Goal: Transaction & Acquisition: Purchase product/service

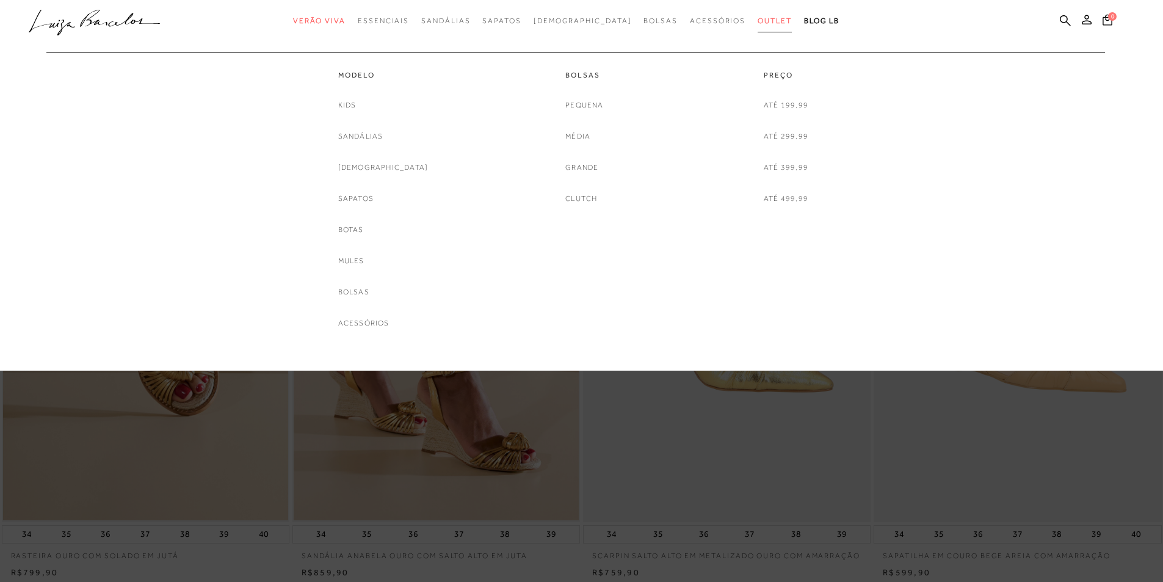
click at [757, 21] on span "Outlet" at bounding box center [774, 20] width 34 height 9
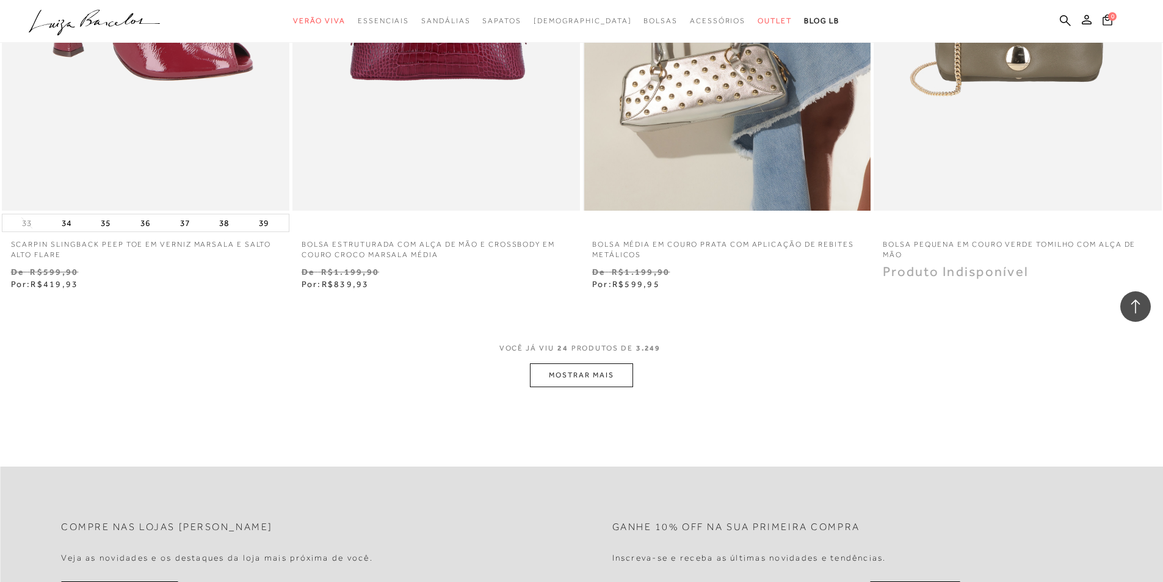
scroll to position [2991, 0]
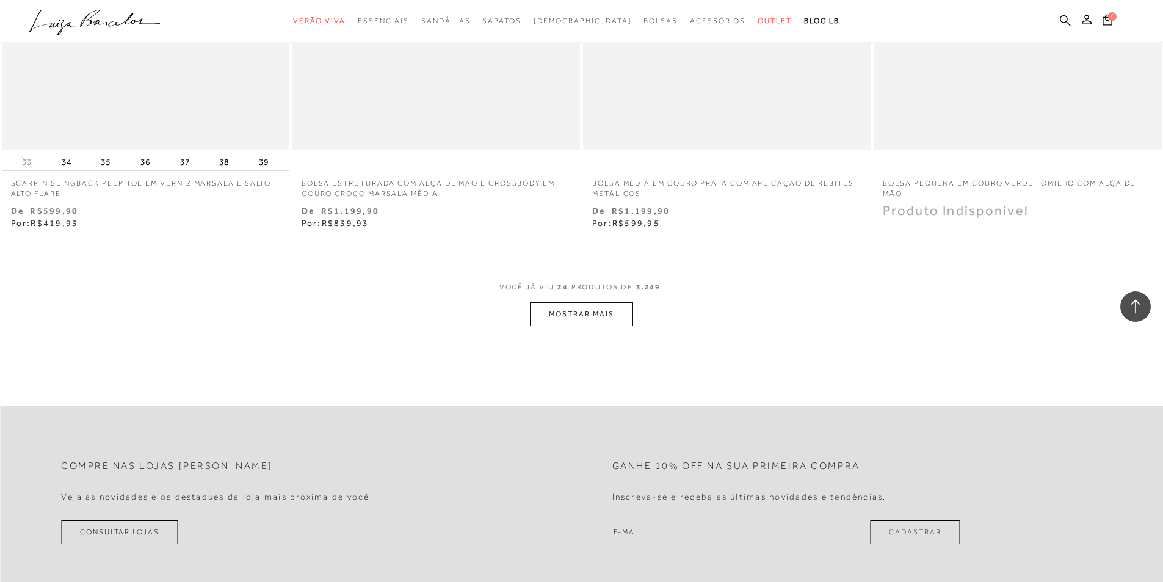
click at [558, 314] on button "MOSTRAR MAIS" at bounding box center [581, 314] width 103 height 24
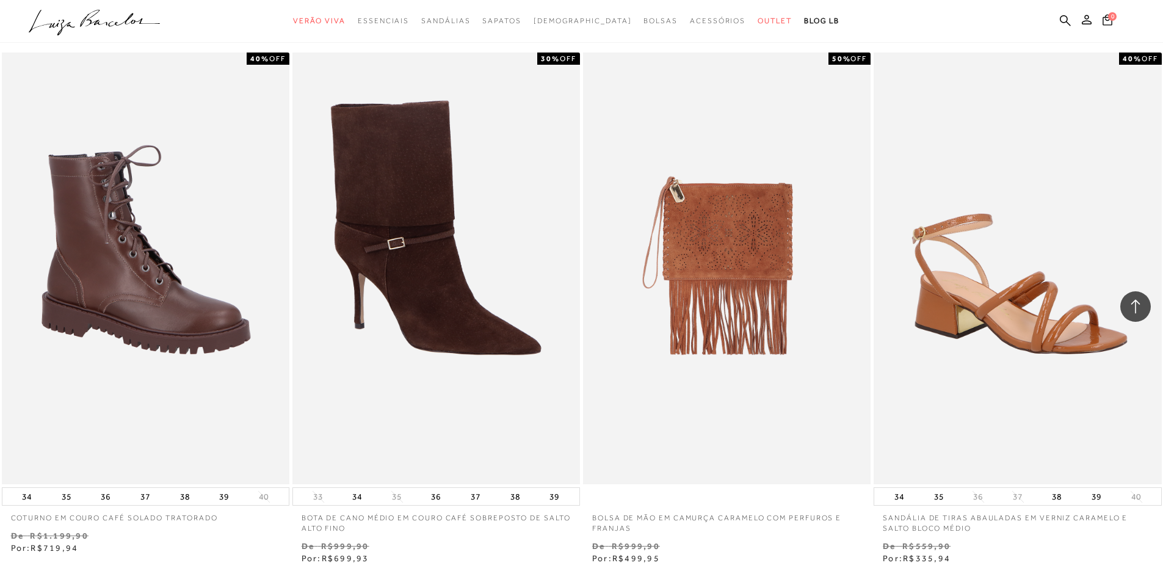
scroll to position [6103, 0]
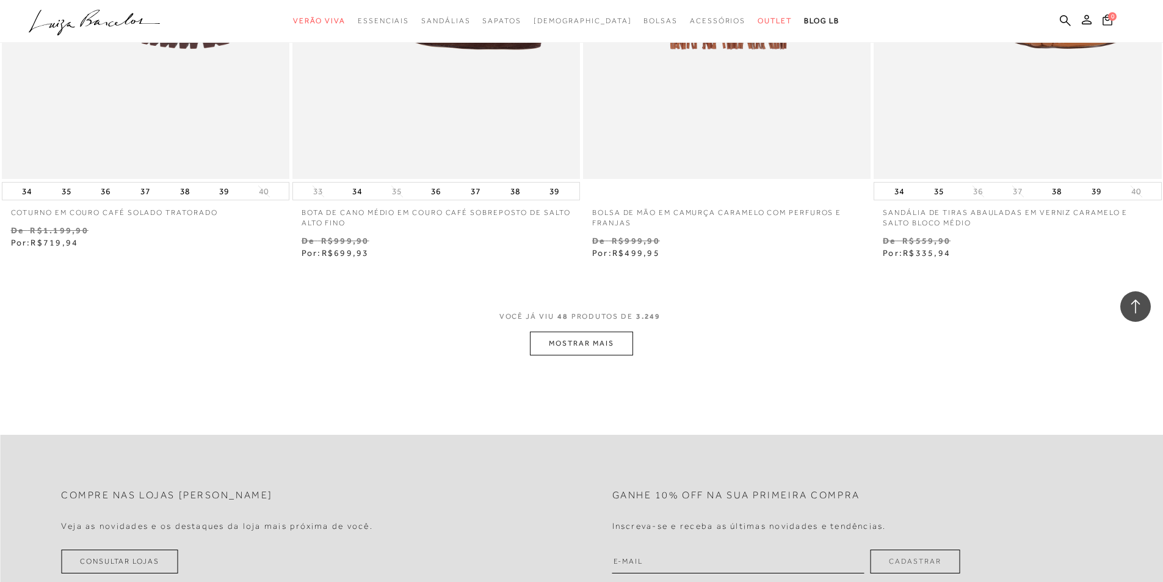
click at [609, 345] on button "MOSTRAR MAIS" at bounding box center [581, 343] width 103 height 24
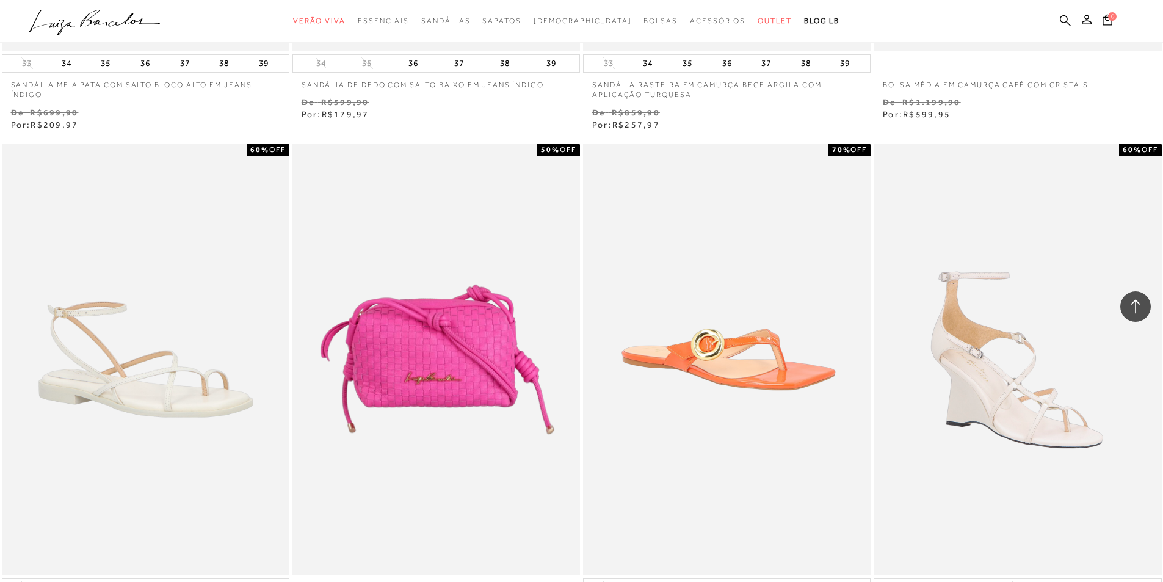
scroll to position [9155, 0]
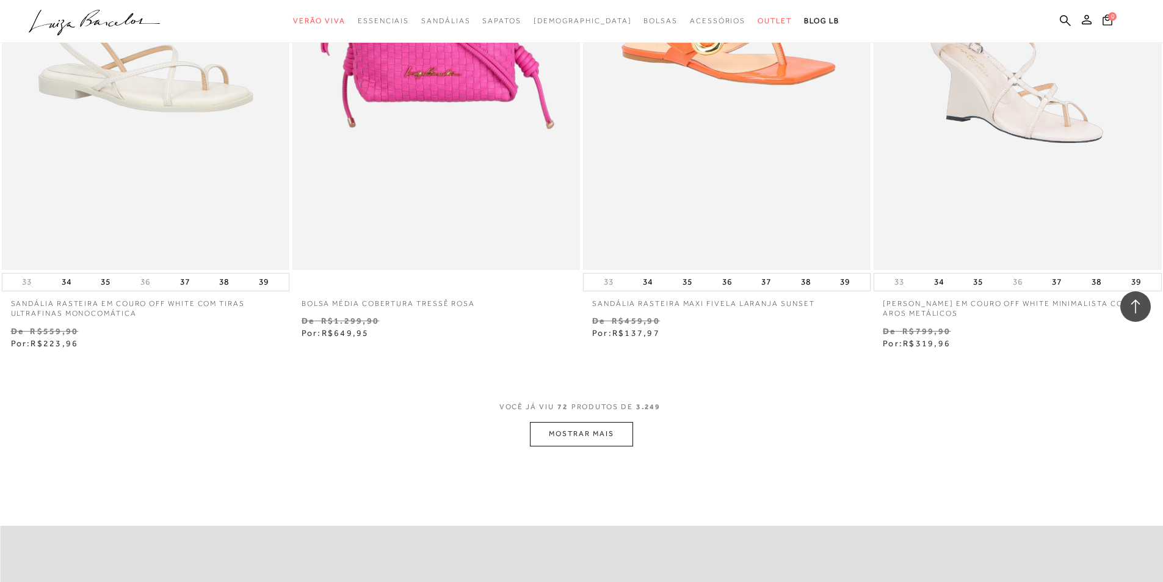
click at [597, 428] on button "MOSTRAR MAIS" at bounding box center [581, 434] width 103 height 24
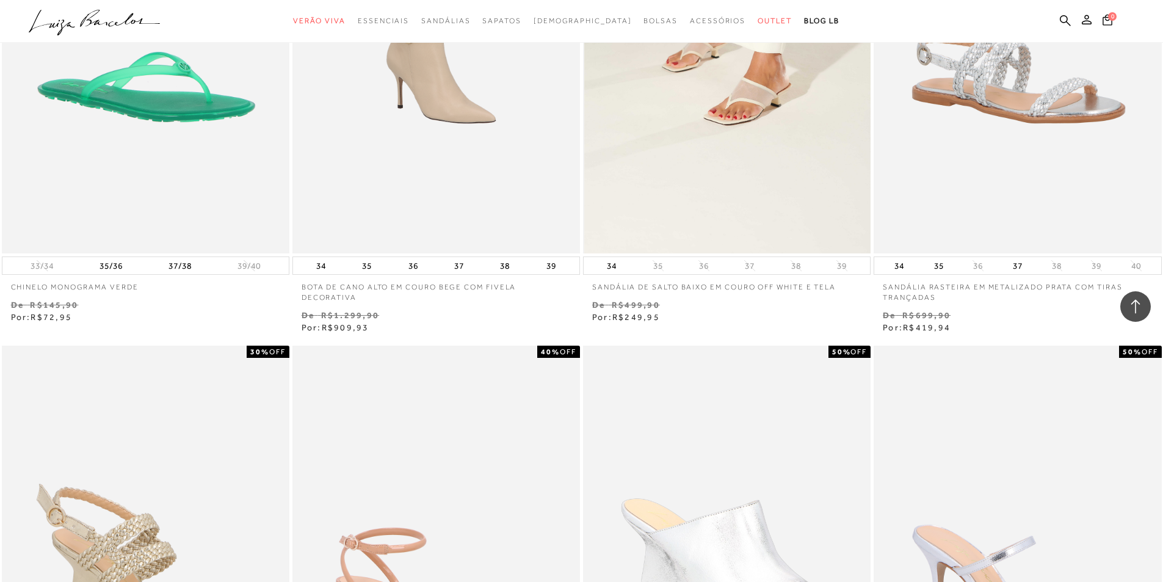
scroll to position [12451, 0]
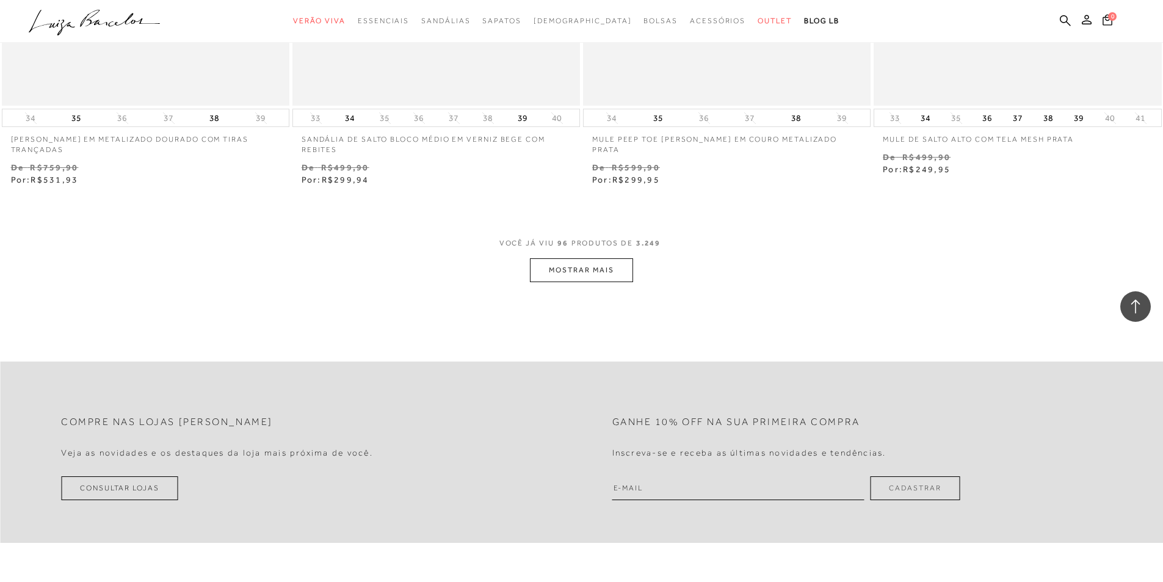
click at [600, 264] on button "MOSTRAR MAIS" at bounding box center [581, 270] width 103 height 24
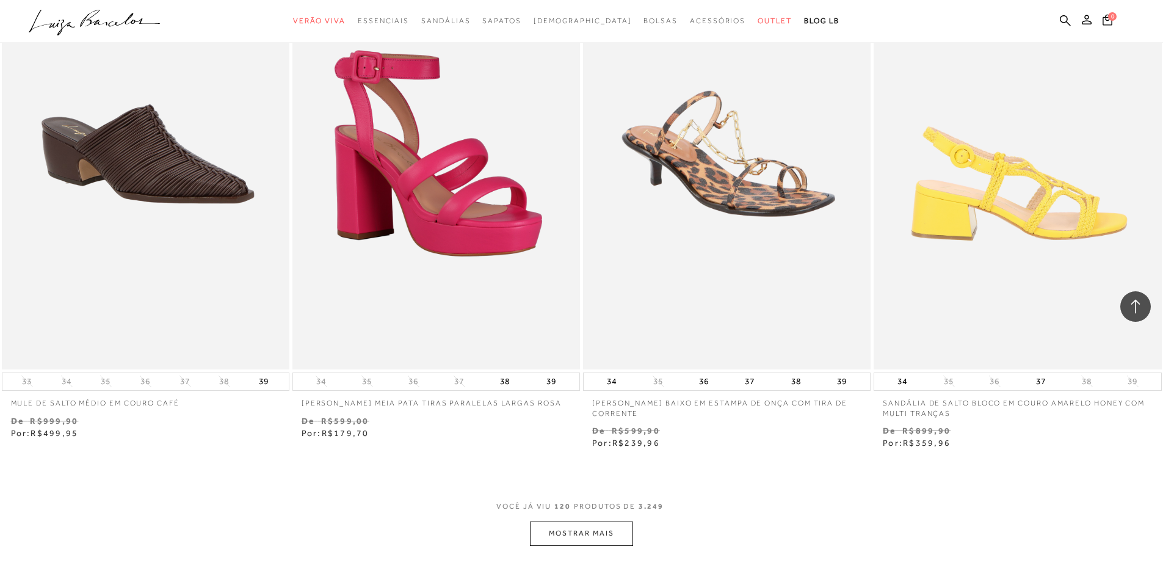
scroll to position [15625, 0]
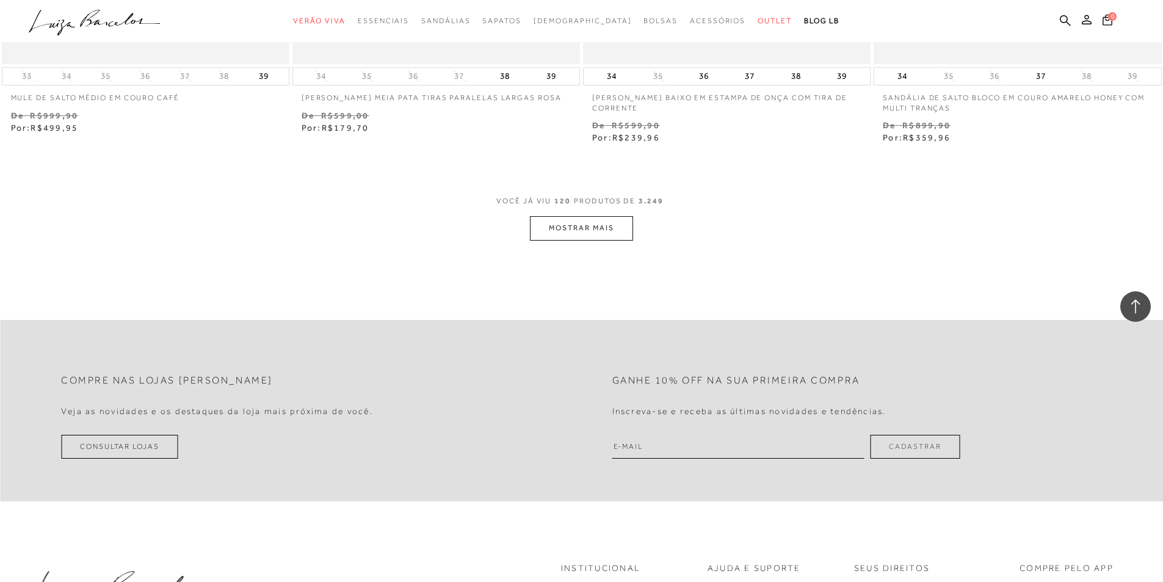
click at [597, 230] on button "MOSTRAR MAIS" at bounding box center [581, 228] width 103 height 24
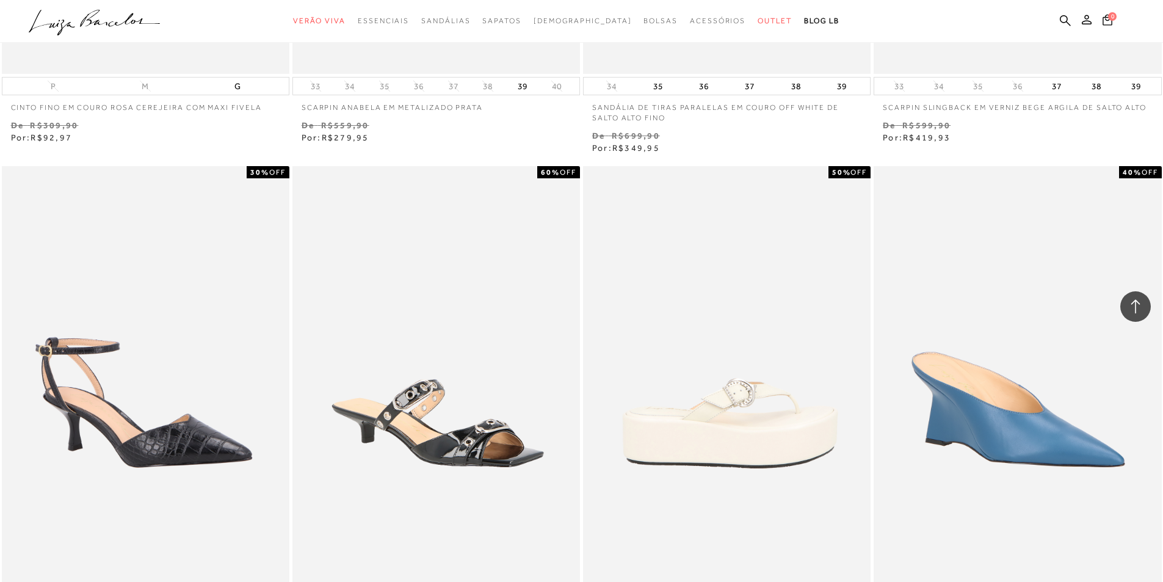
scroll to position [16784, 0]
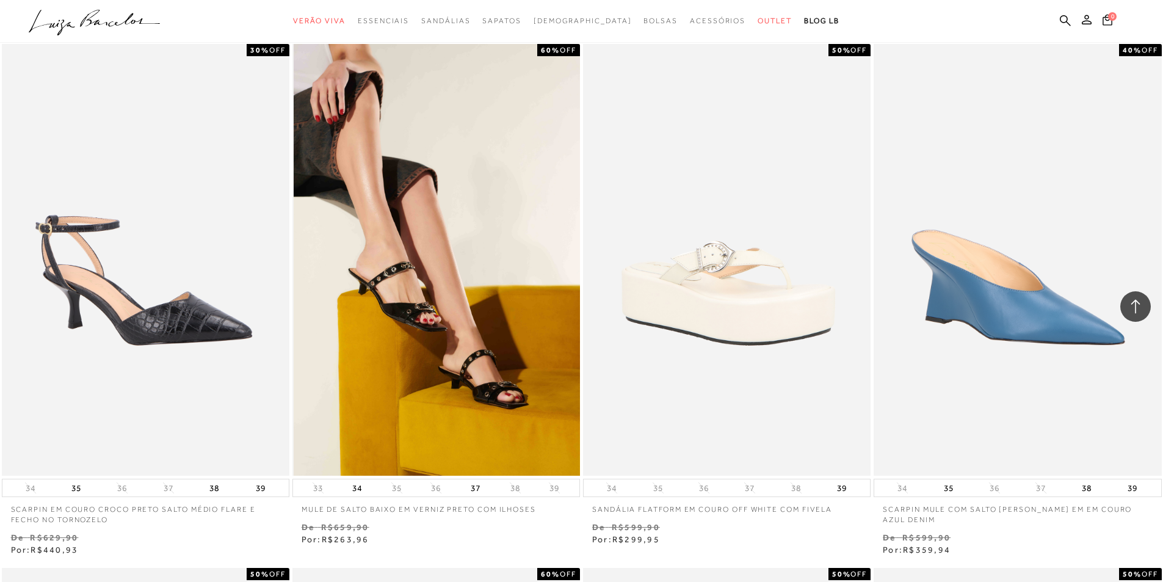
click at [432, 318] on img at bounding box center [437, 260] width 286 height 432
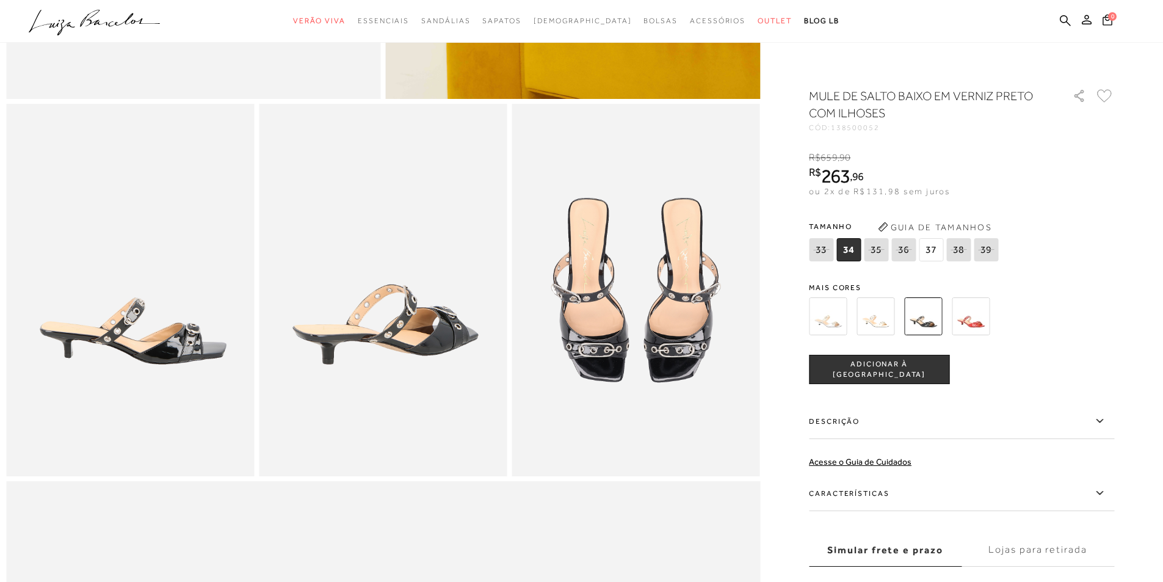
scroll to position [488, 0]
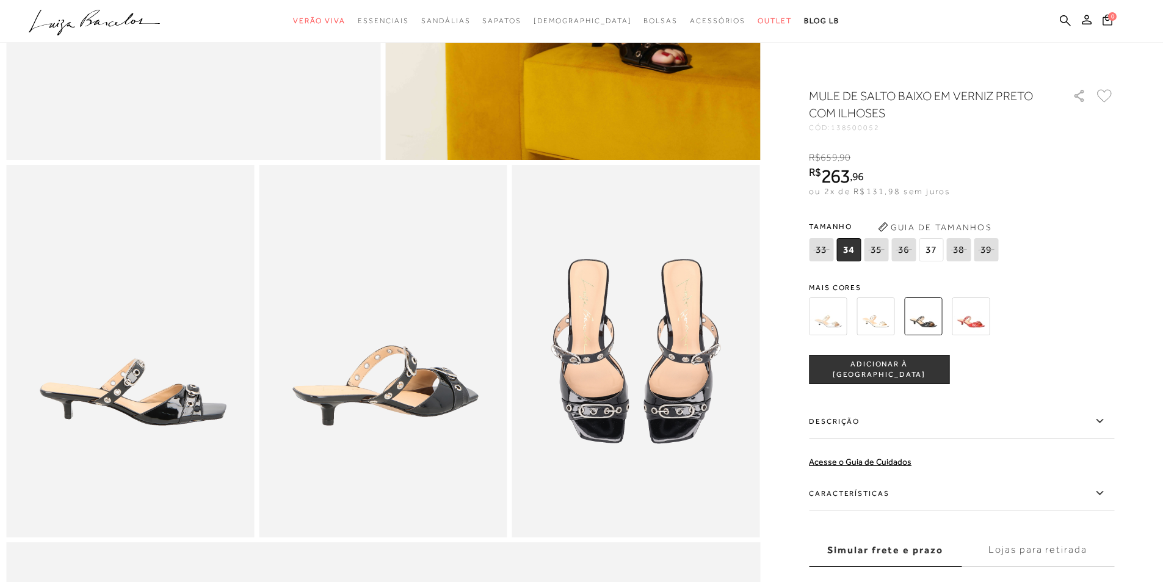
click at [604, 372] on img at bounding box center [636, 351] width 248 height 372
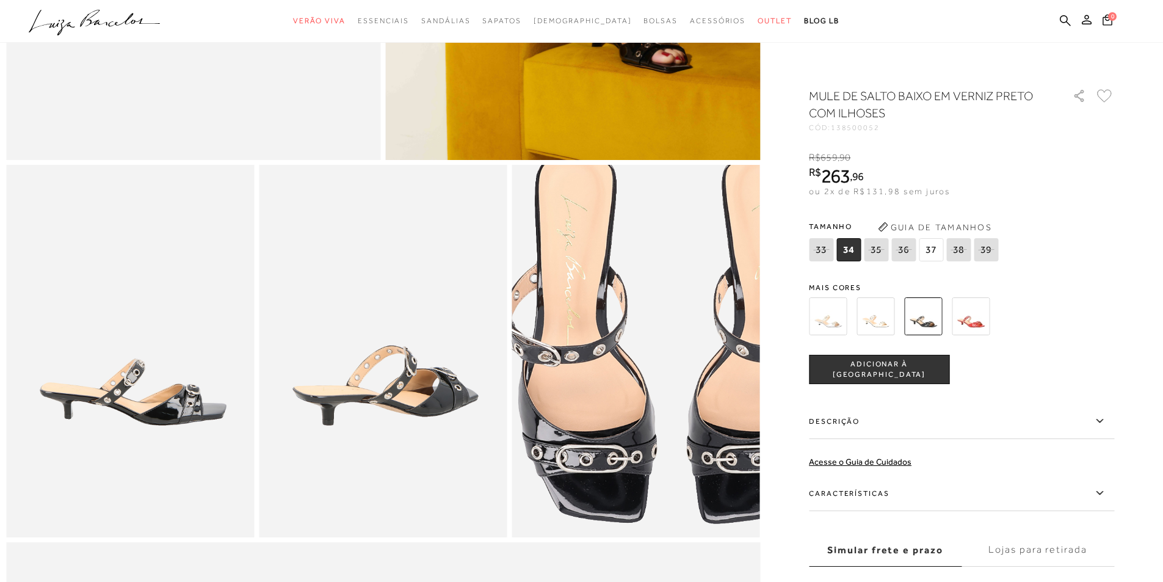
click at [604, 372] on img at bounding box center [671, 340] width 496 height 744
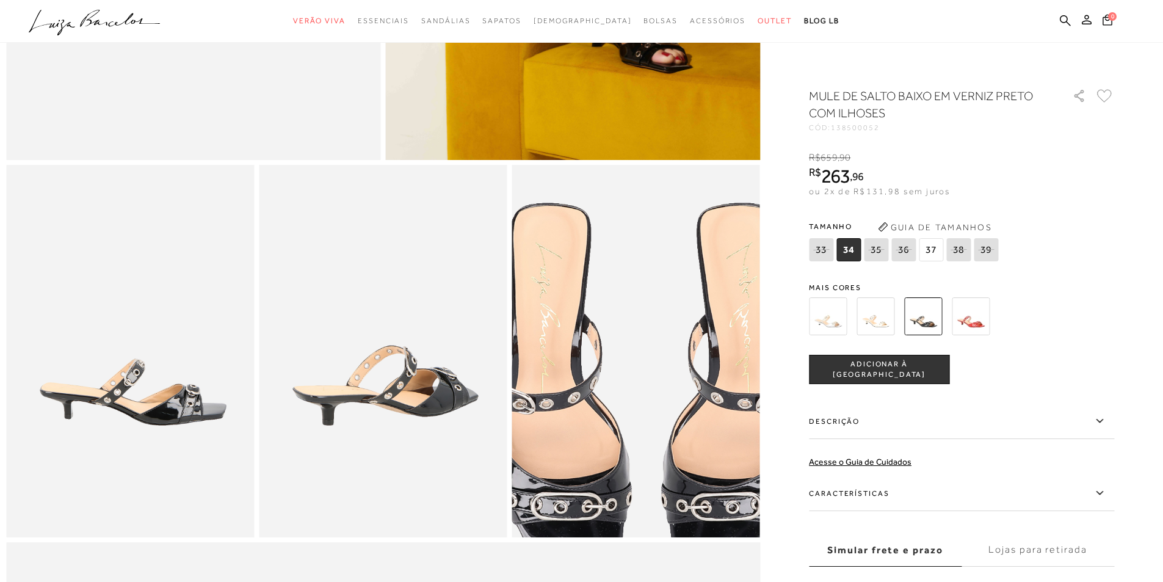
scroll to position [122, 0]
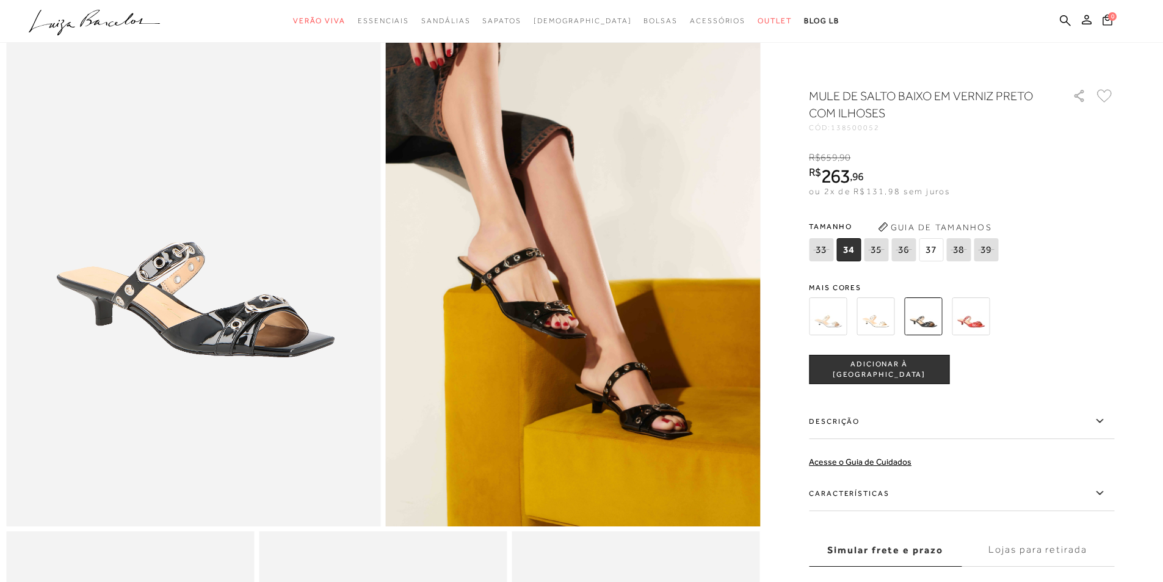
click at [525, 345] on img at bounding box center [573, 246] width 375 height 562
click at [841, 323] on img at bounding box center [828, 316] width 38 height 38
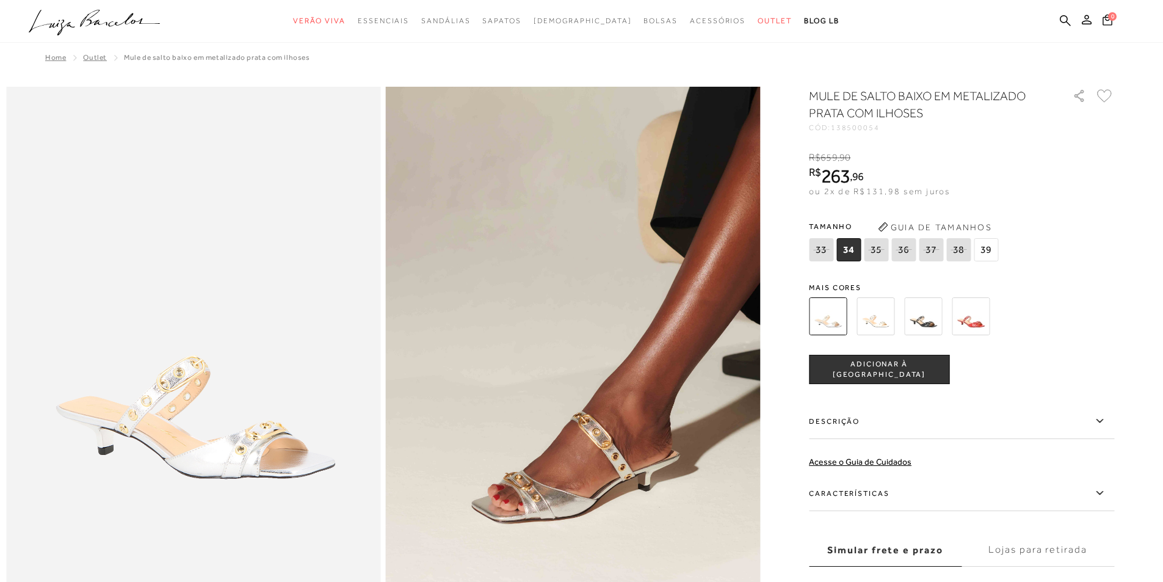
click at [888, 319] on img at bounding box center [875, 316] width 38 height 38
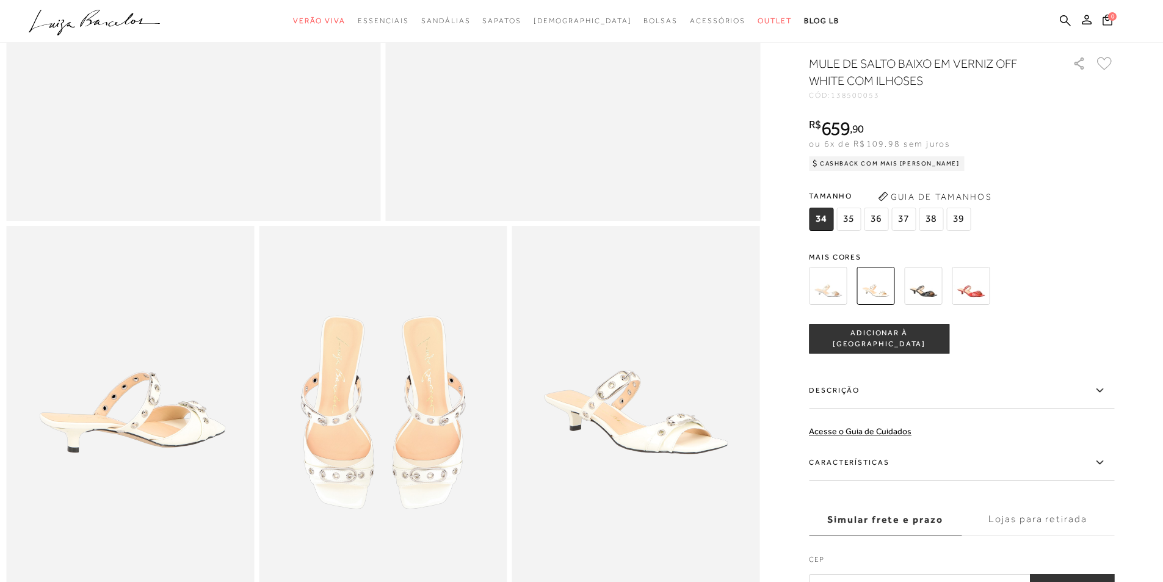
scroll to position [61, 0]
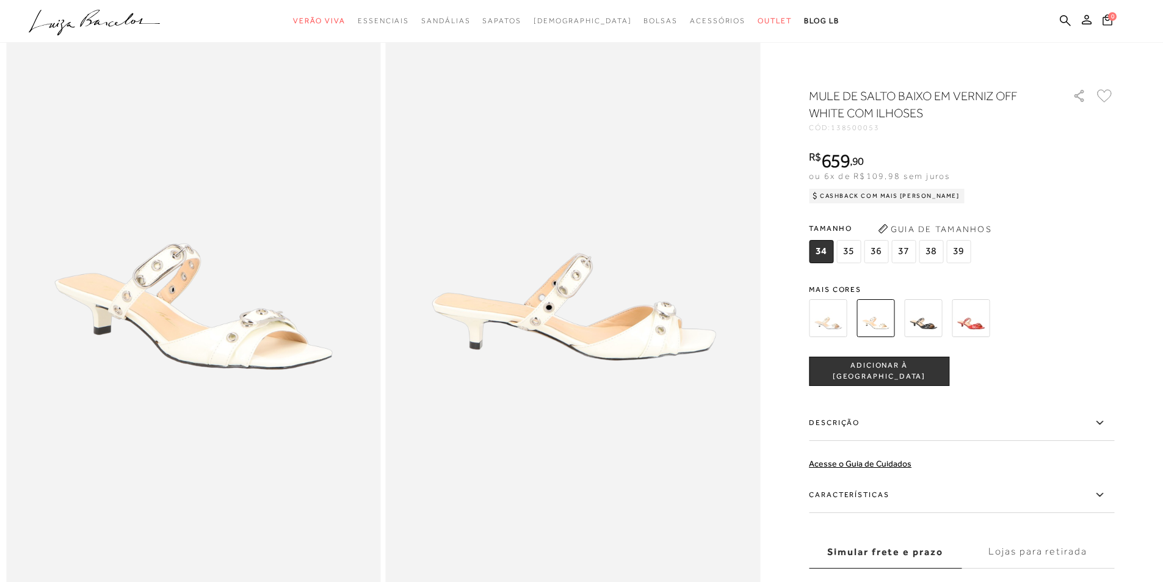
click at [976, 317] on img at bounding box center [971, 318] width 38 height 38
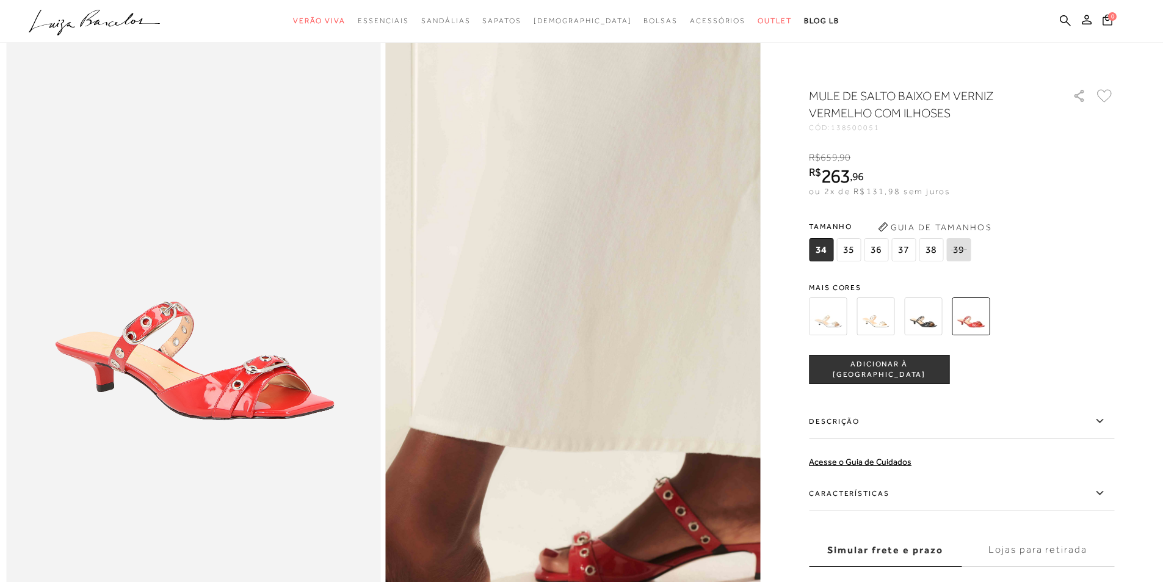
scroll to position [305, 0]
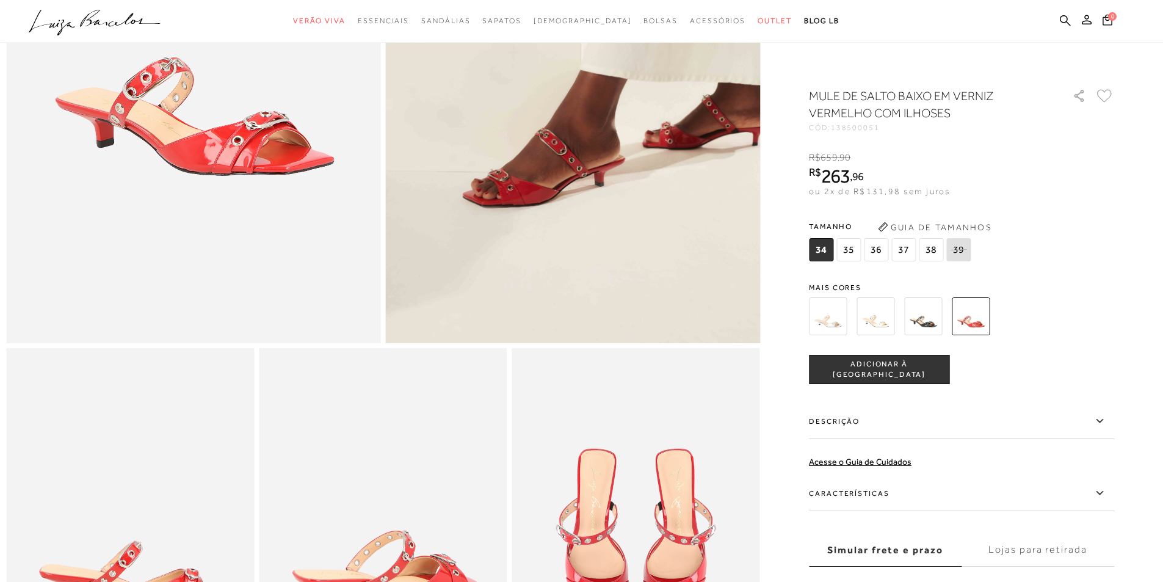
click at [922, 315] on img at bounding box center [923, 316] width 38 height 38
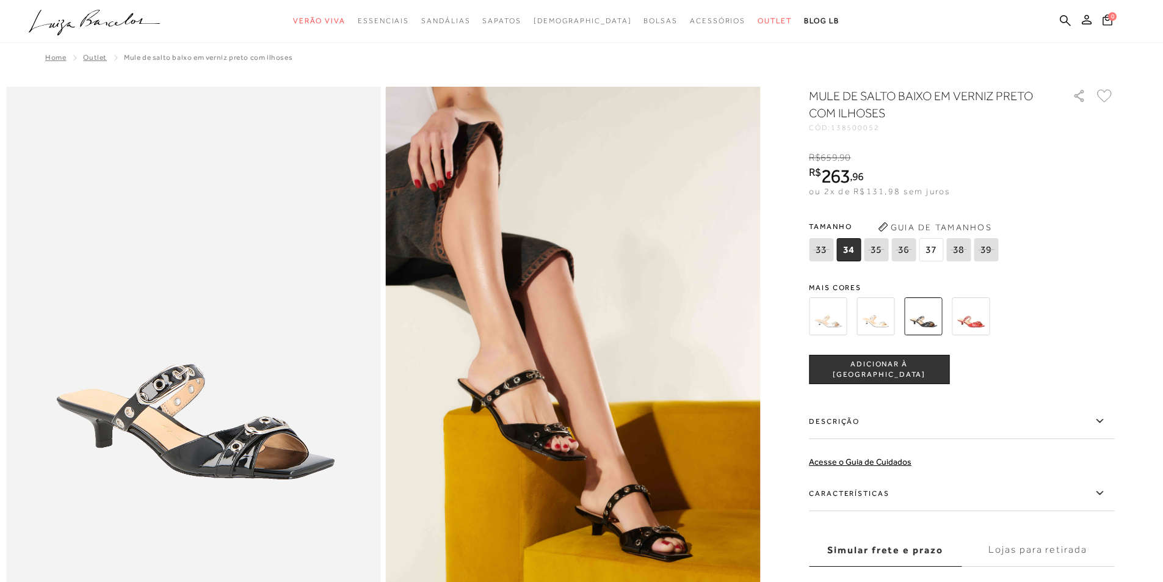
scroll to position [244, 0]
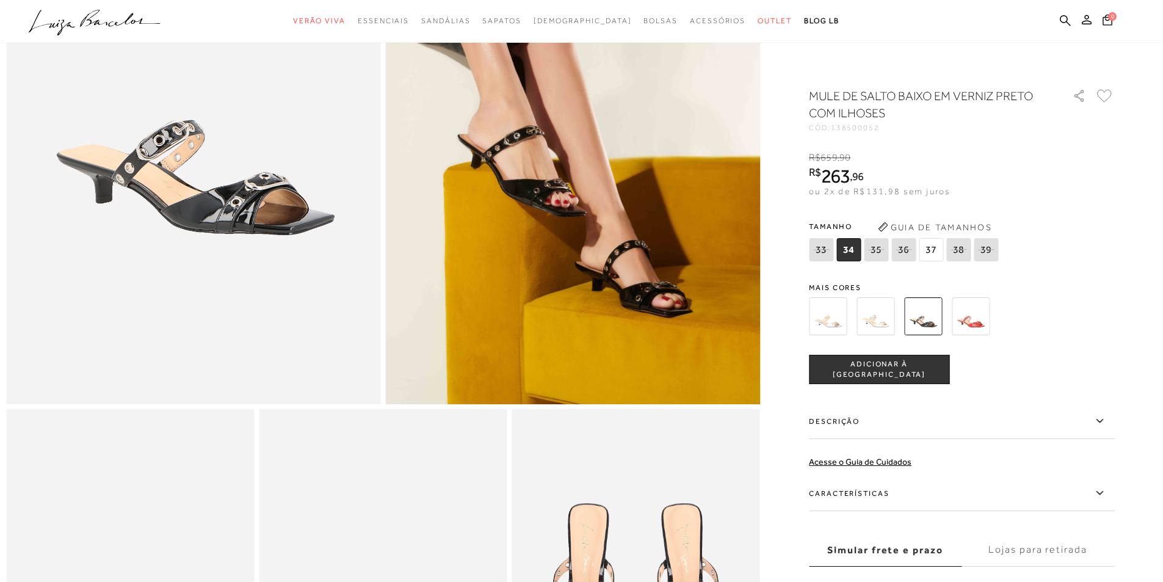
click at [933, 247] on span "37" at bounding box center [931, 249] width 24 height 23
